Goal: Task Accomplishment & Management: Use online tool/utility

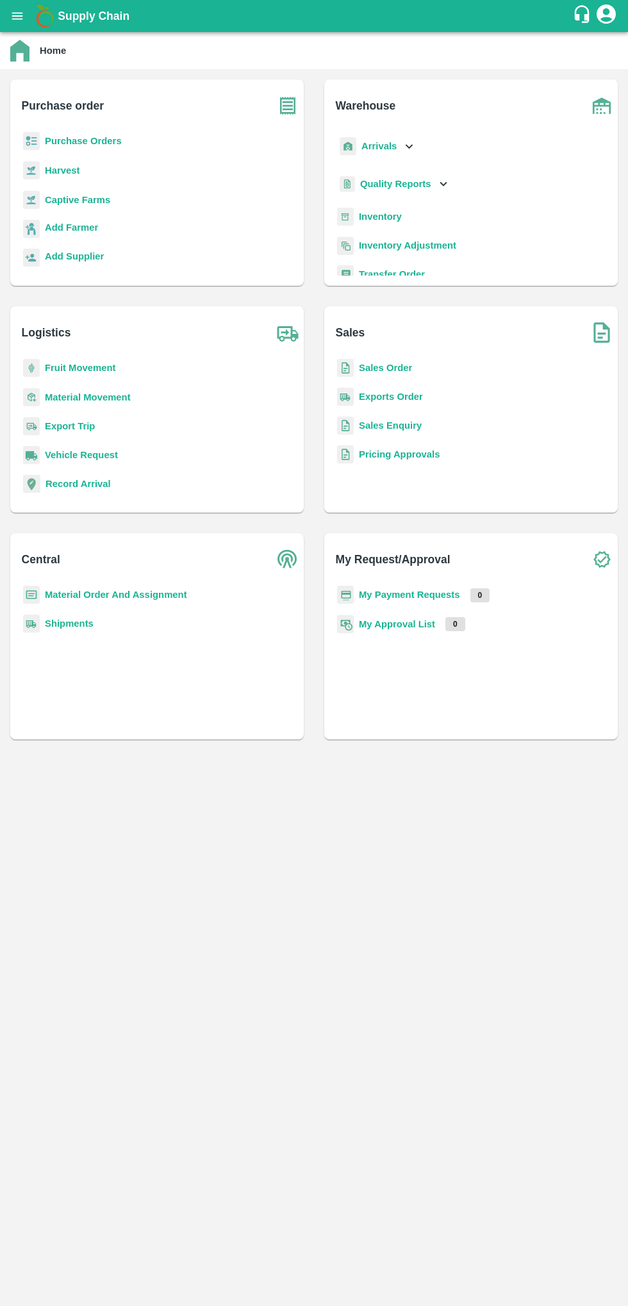
click at [17, 16] on icon "open drawer" at bounding box center [17, 15] width 11 height 7
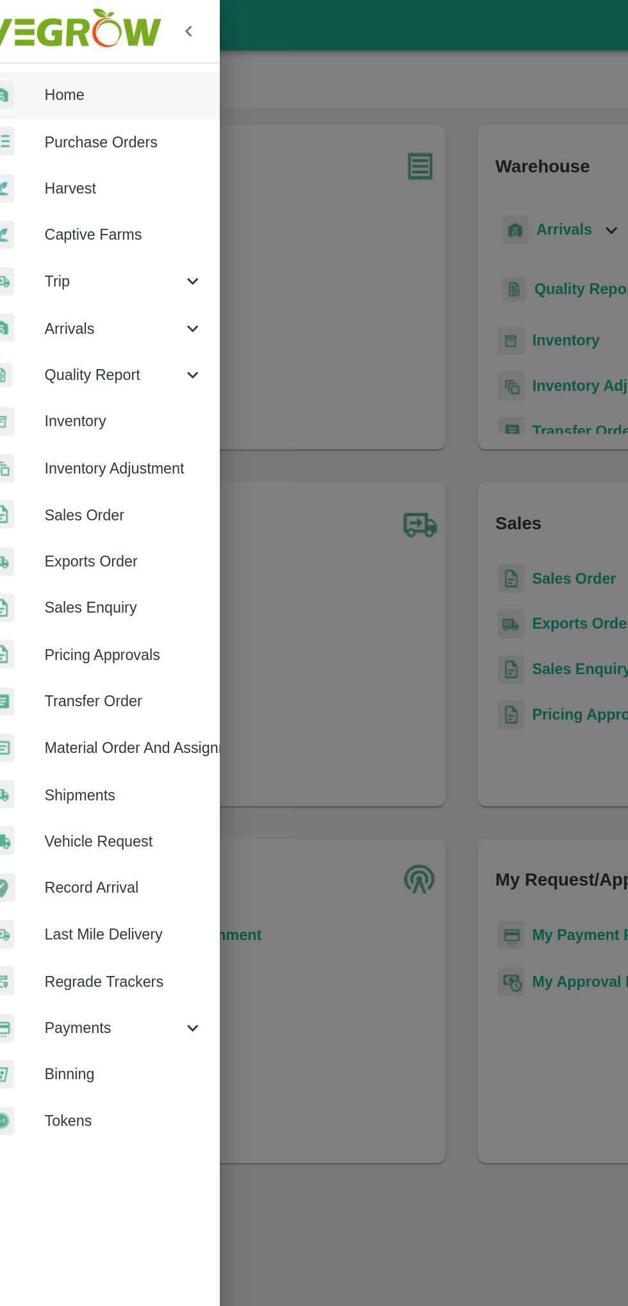
click at [70, 204] on span "Arrivals" at bounding box center [92, 209] width 87 height 14
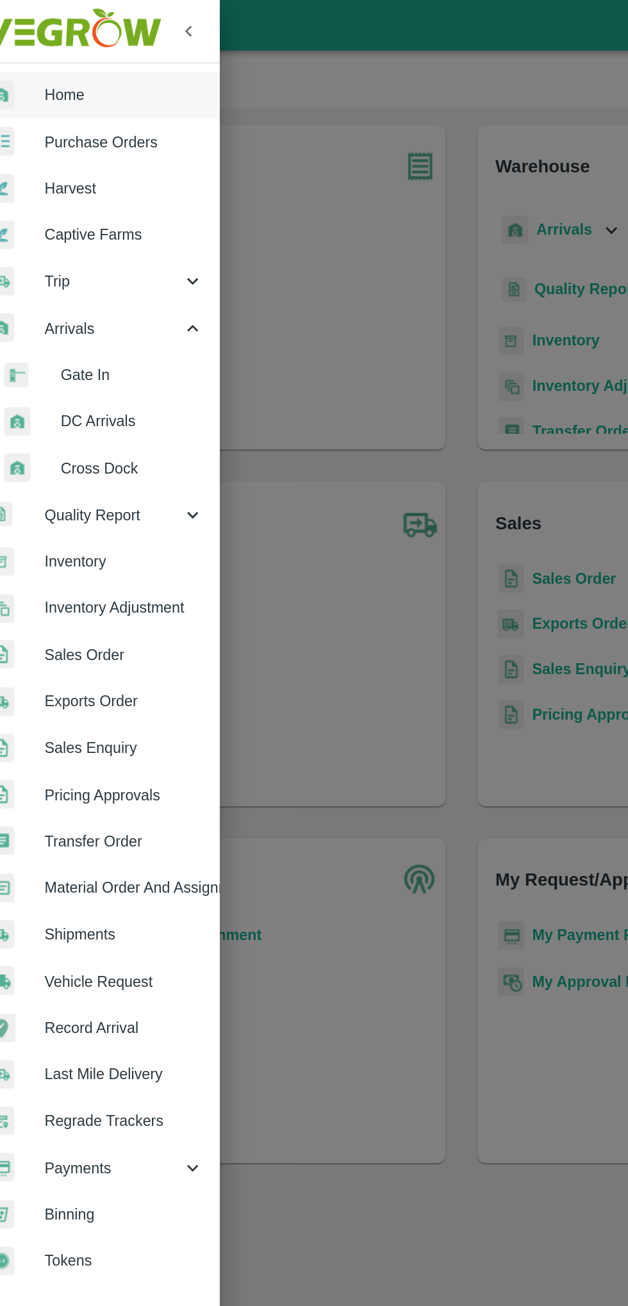
click at [67, 274] on span "DC Arrivals" at bounding box center [104, 268] width 91 height 14
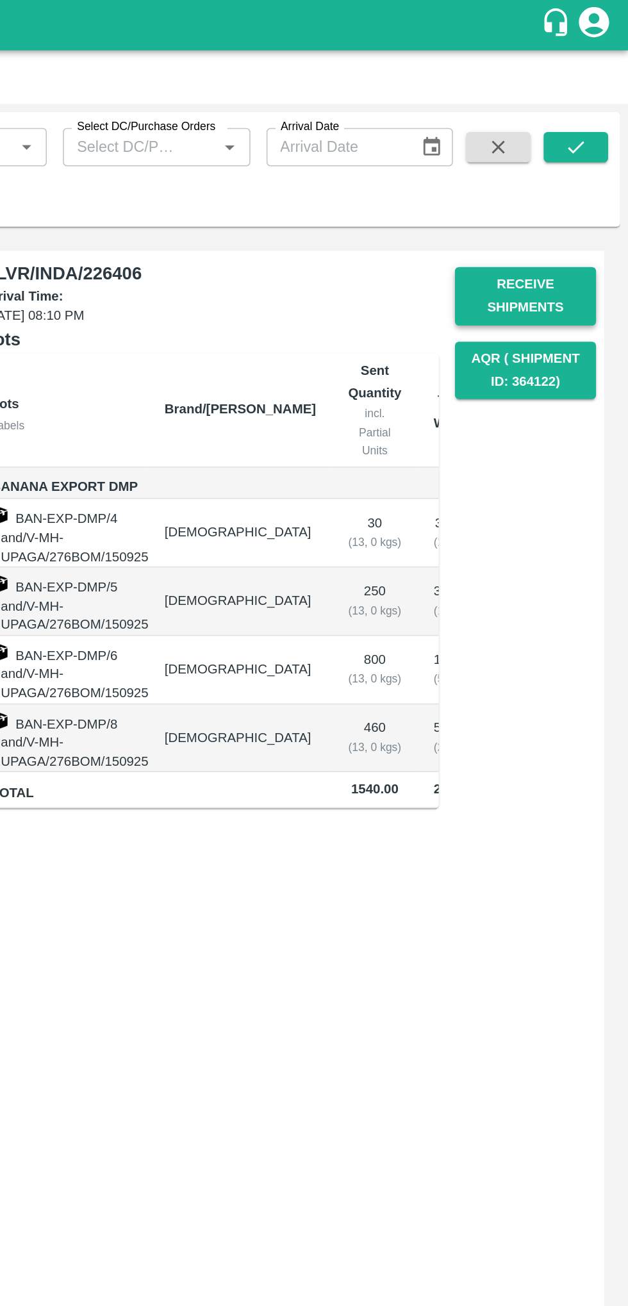
click at [552, 187] on button "Receive Shipments" at bounding box center [563, 188] width 90 height 37
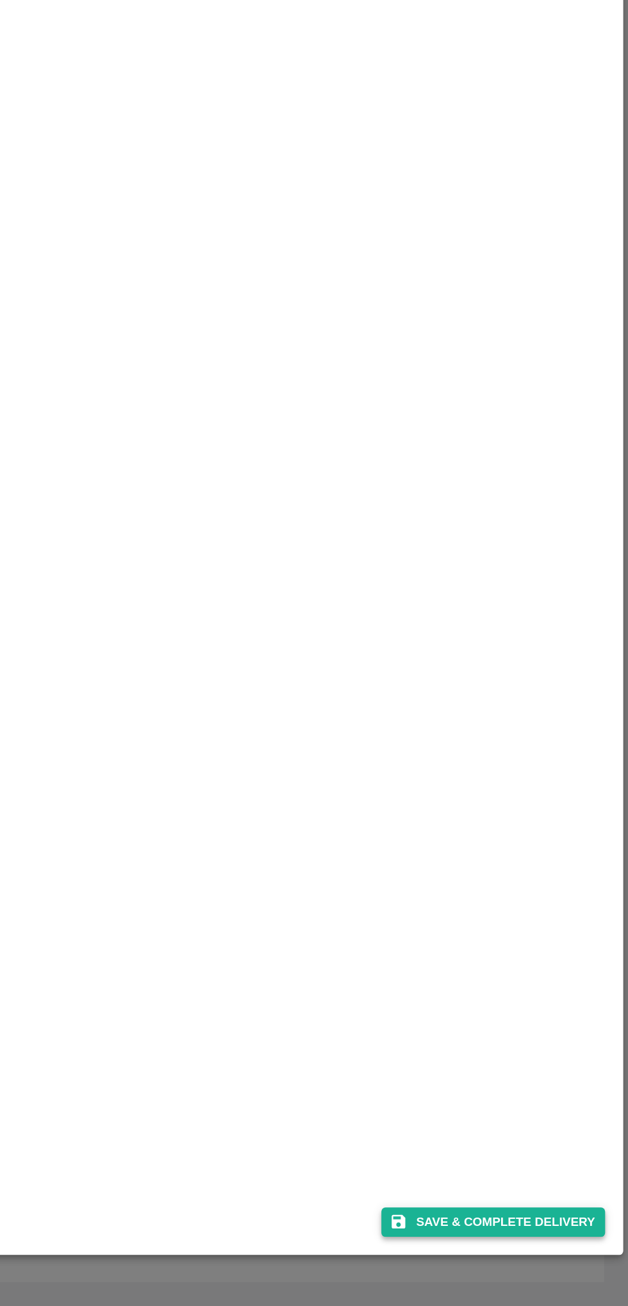
click at [533, 1256] on button "Save & Complete Delivery" at bounding box center [542, 1252] width 142 height 19
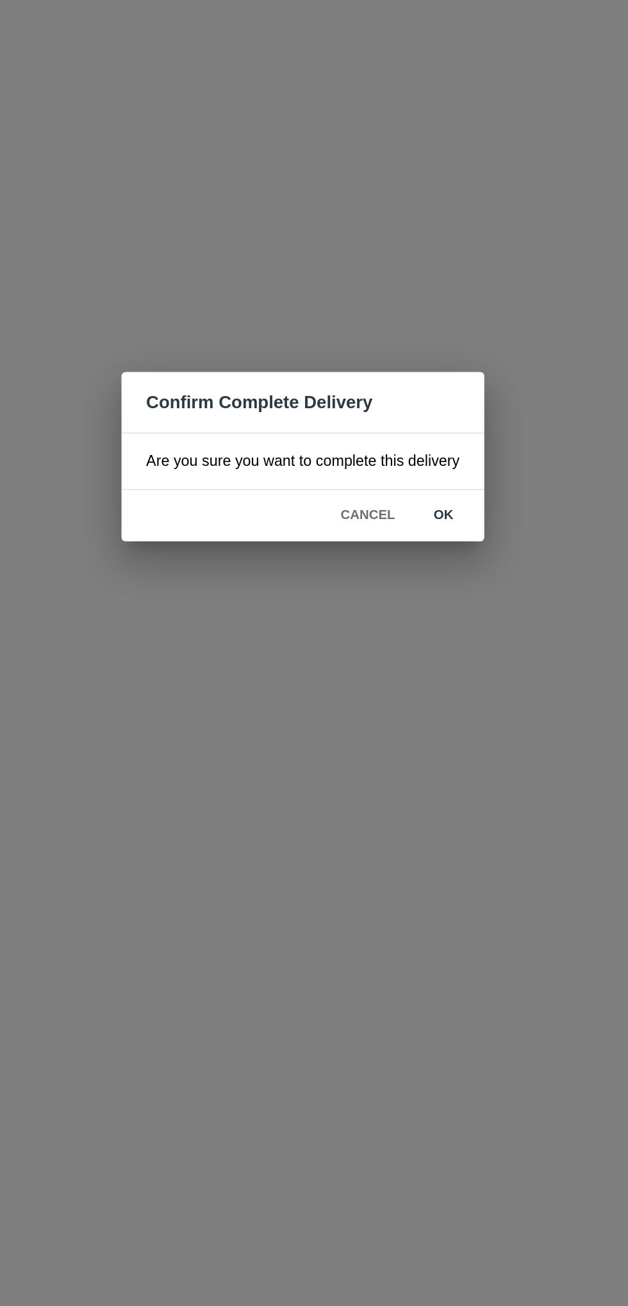
click at [409, 688] on button "ok" at bounding box center [403, 690] width 41 height 22
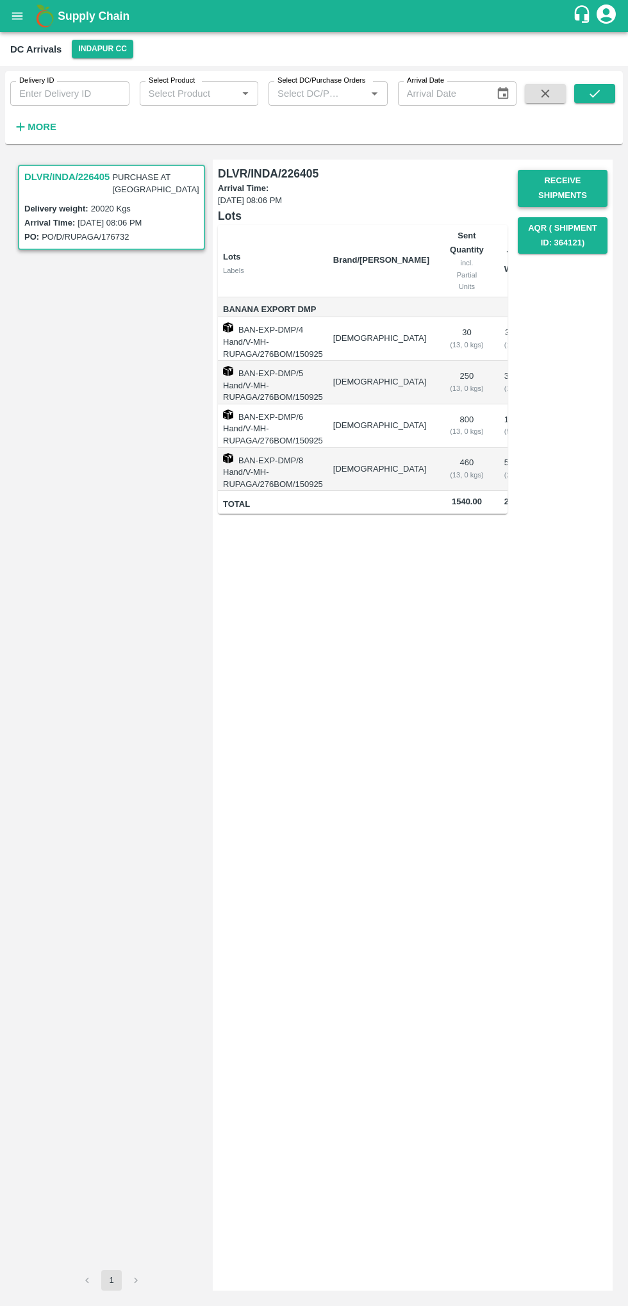
click at [540, 186] on button "Receive Shipments" at bounding box center [563, 188] width 90 height 37
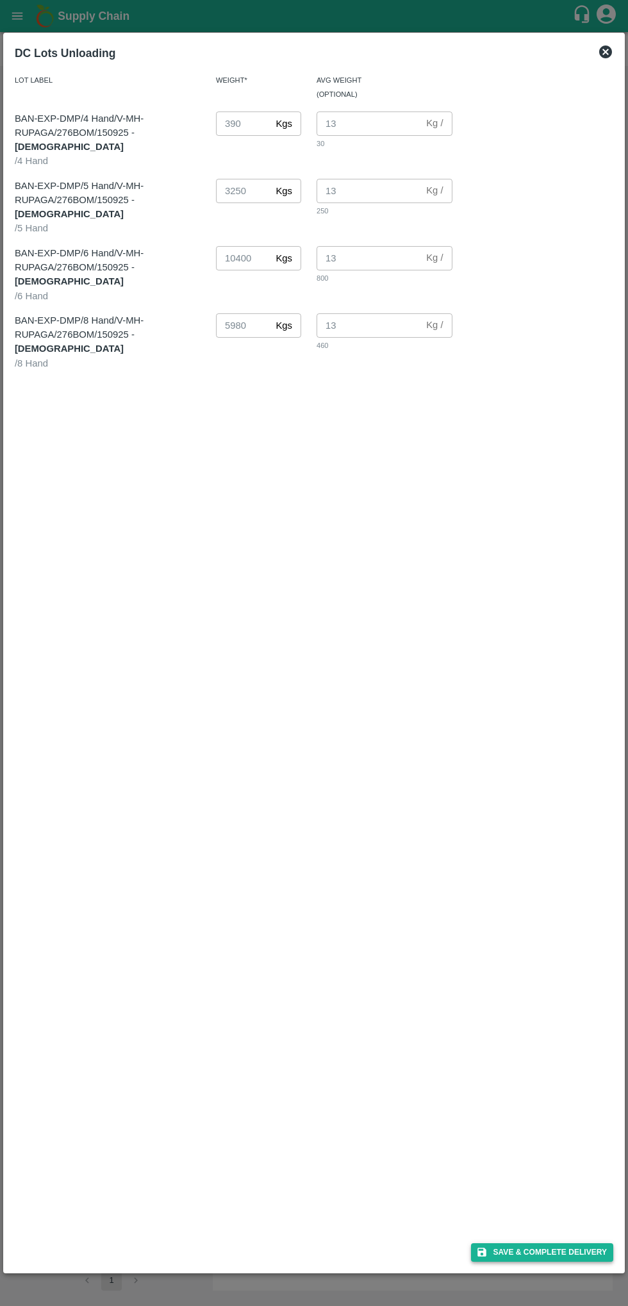
click at [513, 1250] on button "Save & Complete Delivery" at bounding box center [542, 1252] width 142 height 19
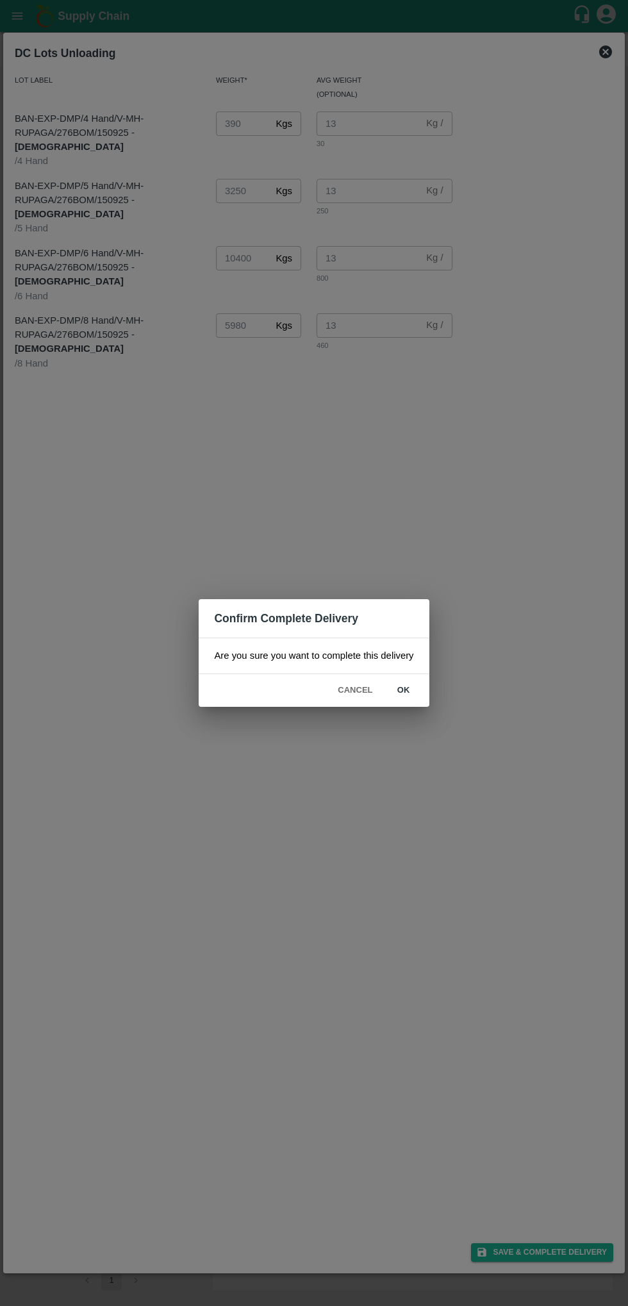
click at [406, 693] on button "ok" at bounding box center [403, 690] width 41 height 22
